Goal: Entertainment & Leisure: Consume media (video, audio)

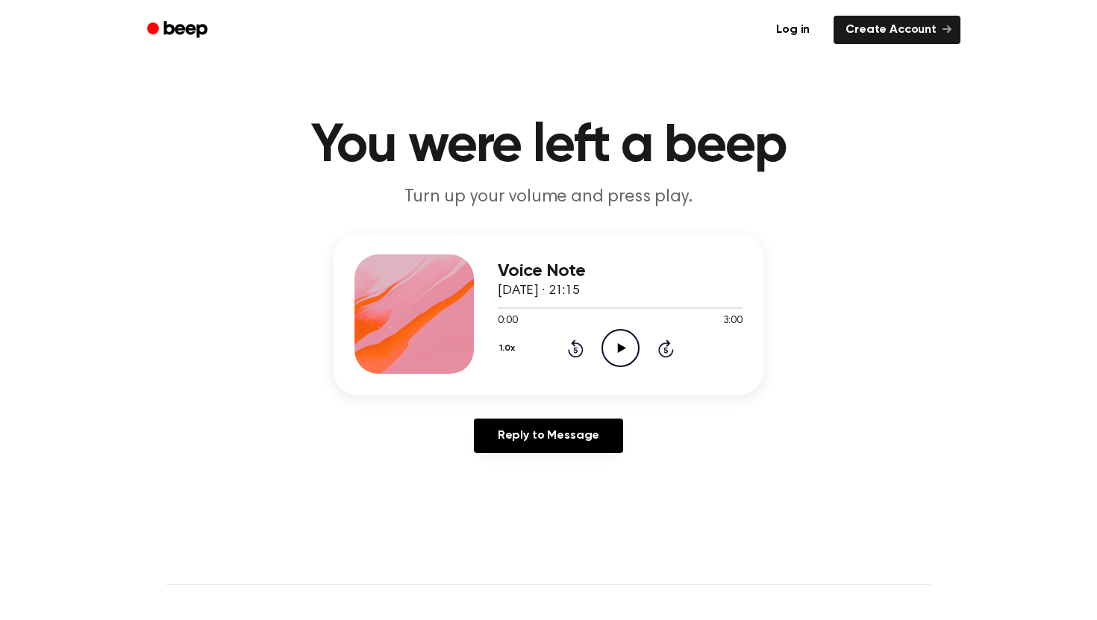
click at [616, 348] on icon "Play Audio" at bounding box center [620, 348] width 38 height 38
click at [627, 351] on icon "Play Audio" at bounding box center [620, 348] width 38 height 38
click at [624, 348] on icon at bounding box center [621, 348] width 8 height 10
click at [622, 350] on icon "Play Audio" at bounding box center [620, 348] width 38 height 38
click at [658, 302] on div at bounding box center [620, 307] width 245 height 12
